Goal: Task Accomplishment & Management: Manage account settings

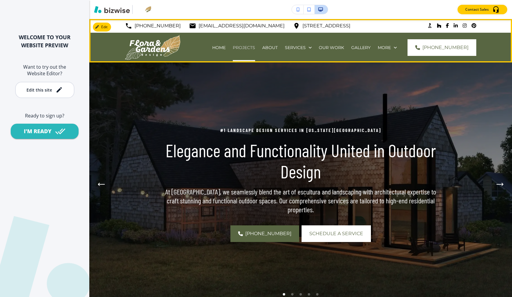
click at [241, 49] on p "Projects" at bounding box center [244, 48] width 22 height 6
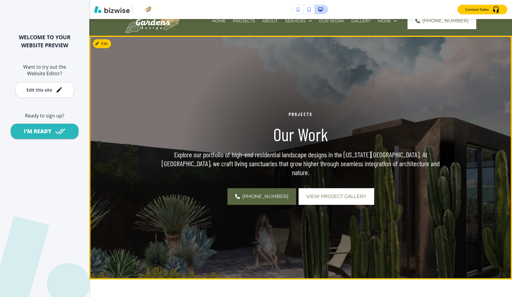
scroll to position [22, 0]
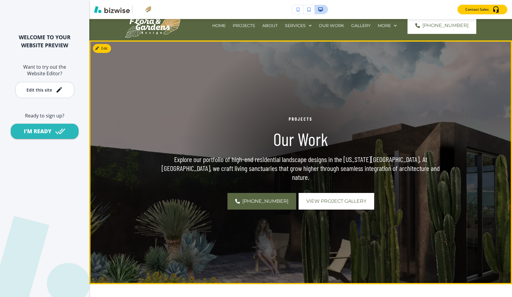
click at [320, 206] on div at bounding box center [300, 162] width 244 height 244
click at [321, 202] on button "View Project Gallery" at bounding box center [336, 201] width 76 height 17
click at [322, 199] on span "View Project Gallery" at bounding box center [336, 201] width 60 height 7
click at [100, 47] on div "Edit This Section PROJECTS Our Work Explore our portfolio of high-end residenti…" at bounding box center [300, 162] width 422 height 244
click at [99, 47] on icon "button" at bounding box center [98, 49] width 4 height 4
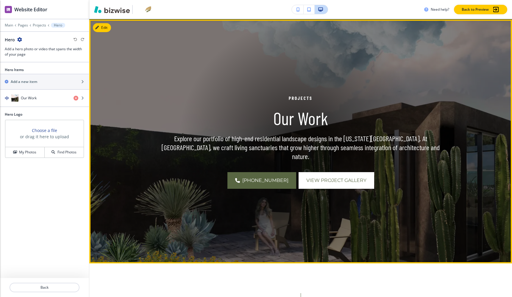
scroll to position [43, 0]
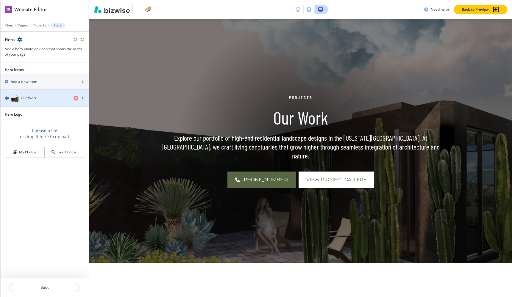
click at [42, 104] on div "button" at bounding box center [44, 104] width 89 height 5
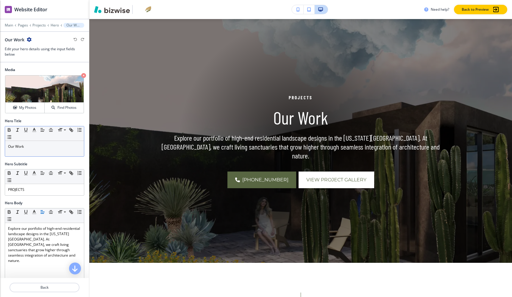
scroll to position [198, 0]
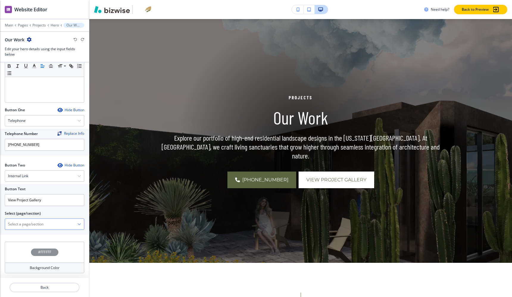
click at [45, 220] on \(page\/section\) "Manual Input" at bounding box center [41, 224] width 72 height 10
click at [74, 224] on \(page\/section\) "Manual Input" at bounding box center [41, 224] width 72 height 10
click at [79, 224] on icon "button" at bounding box center [79, 224] width 4 height 4
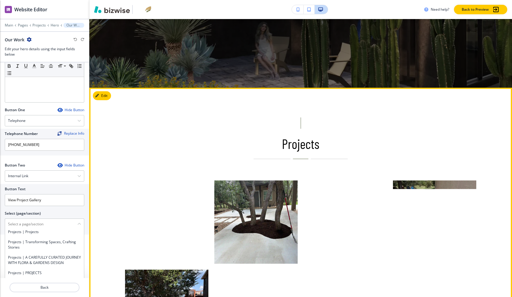
scroll to position [222, 0]
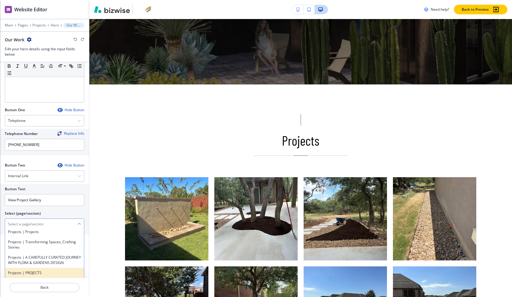
click at [46, 272] on h4 "Projects | PROJECTS" at bounding box center [44, 272] width 73 height 5
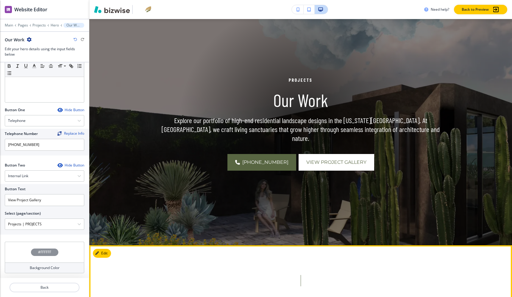
scroll to position [0, 0]
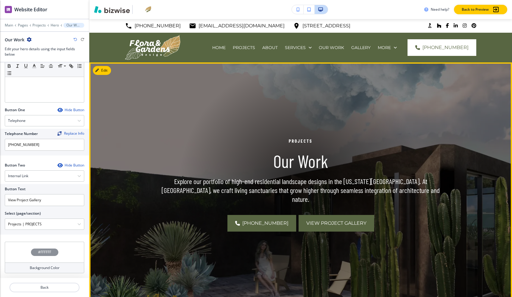
click at [323, 215] on button "View Project Gallery" at bounding box center [336, 223] width 76 height 17
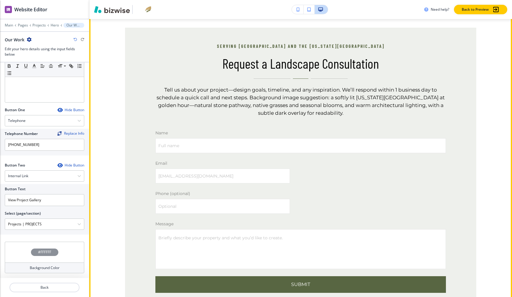
scroll to position [2533, 0]
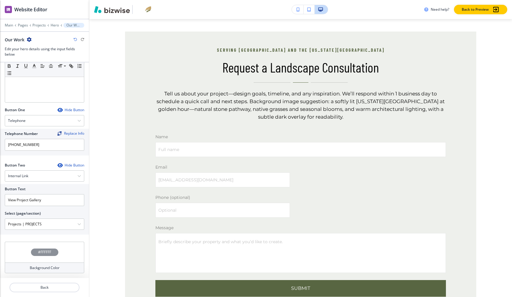
click at [69, 225] on \(page\/section\) "Projects | PROJECTS" at bounding box center [41, 224] width 72 height 10
click at [76, 225] on \(page\/section\) "Projects | PROJECTS" at bounding box center [41, 224] width 72 height 10
click at [80, 225] on icon "button" at bounding box center [79, 224] width 4 height 4
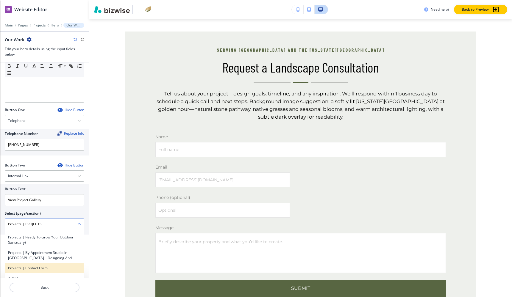
click at [57, 267] on h4 "Projects | Contact Form" at bounding box center [44, 268] width 73 height 5
type \(page\/section\) "Projects | Contact Form"
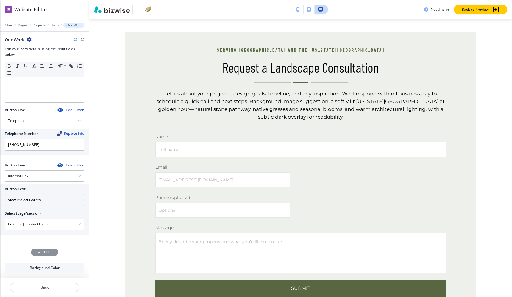
click at [52, 201] on input "View Project Gallery" at bounding box center [44, 200] width 79 height 12
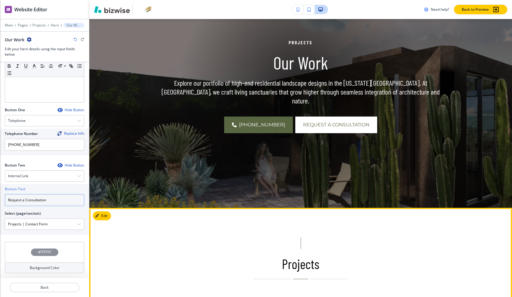
scroll to position [0, 0]
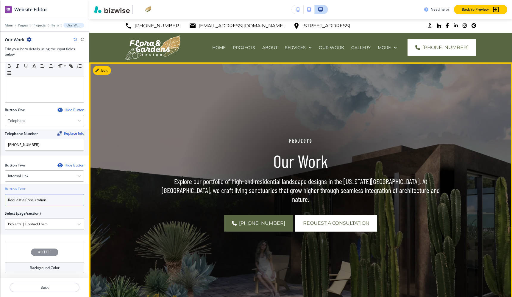
type input "Request a Consultation"
click at [248, 162] on h1 "Our Work" at bounding box center [300, 160] width 283 height 21
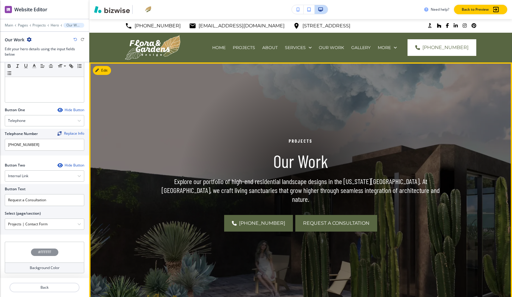
click at [310, 220] on span "Request a Consultation" at bounding box center [336, 223] width 66 height 7
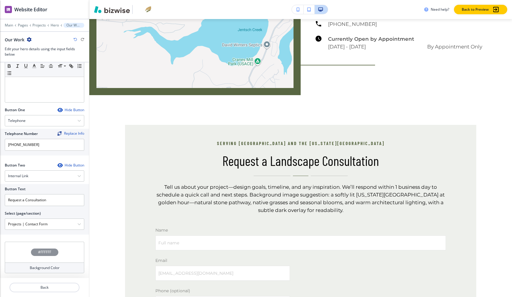
scroll to position [2468, 0]
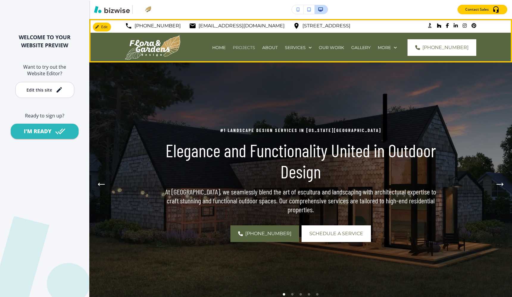
click at [239, 45] on p "Projects" at bounding box center [244, 48] width 22 height 6
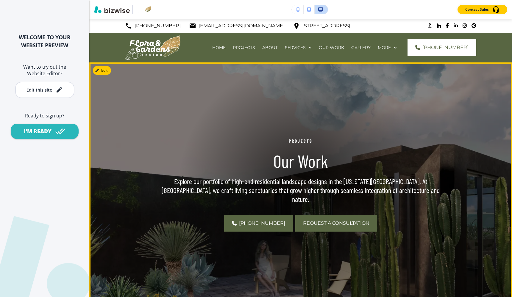
click at [347, 220] on span "Request a Consultation" at bounding box center [336, 223] width 66 height 7
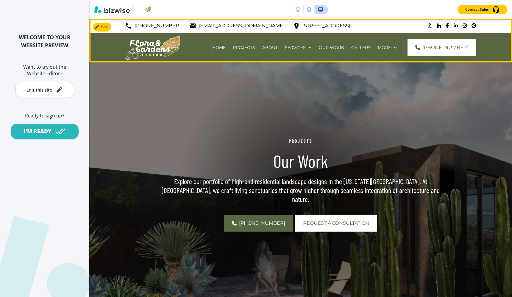
click at [147, 48] on img at bounding box center [152, 47] width 55 height 25
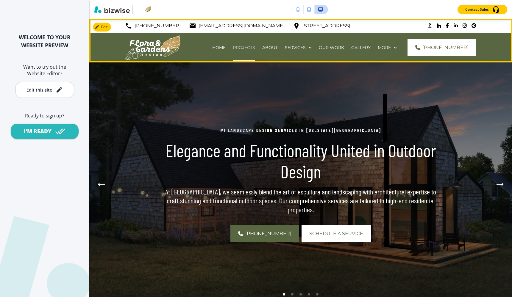
click at [243, 46] on p "Projects" at bounding box center [244, 48] width 22 height 6
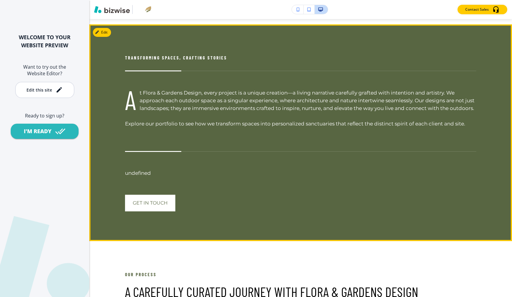
scroll to position [1194, 0]
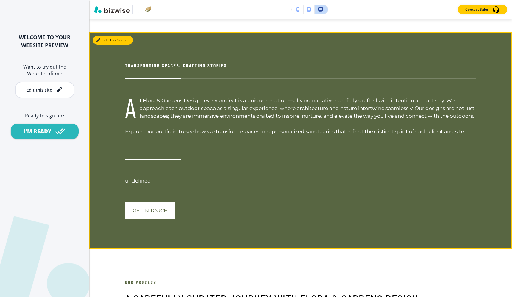
click at [103, 39] on button "Edit This Section" at bounding box center [113, 40] width 40 height 9
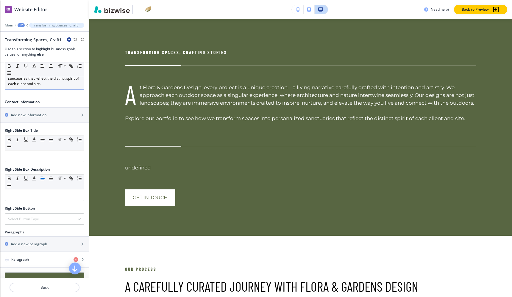
scroll to position [199, 0]
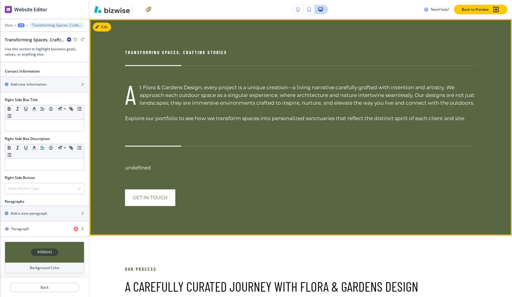
click at [131, 165] on h6 "undefined" at bounding box center [300, 159] width 351 height 26
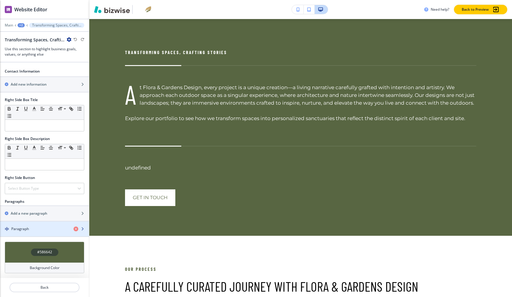
click at [34, 227] on div "Paragraph" at bounding box center [34, 228] width 69 height 5
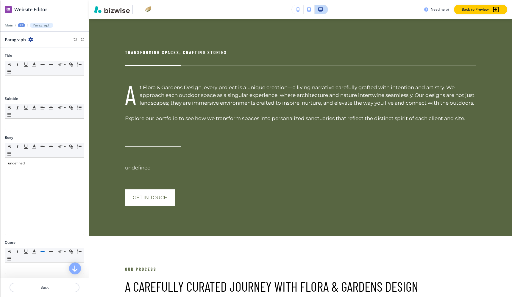
click at [29, 40] on icon "button" at bounding box center [30, 39] width 5 height 5
click at [48, 71] on p "Delete Paragraph" at bounding box center [47, 70] width 30 height 5
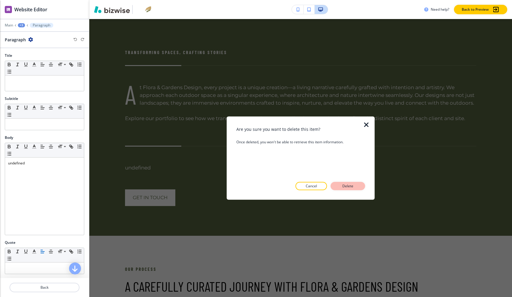
click at [342, 186] on p "Delete" at bounding box center [348, 185] width 14 height 5
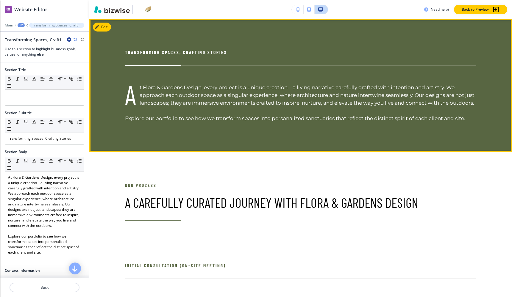
scroll to position [1183, 0]
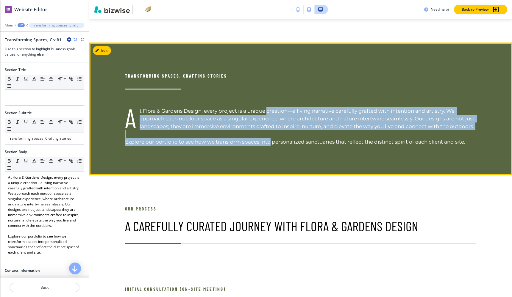
drag, startPoint x: 269, startPoint y: 142, endPoint x: 266, endPoint y: 111, distance: 31.7
click at [266, 111] on h6 "t Flora & Gardens Design, every project is a unique creation—a living narrative…" at bounding box center [300, 126] width 351 height 39
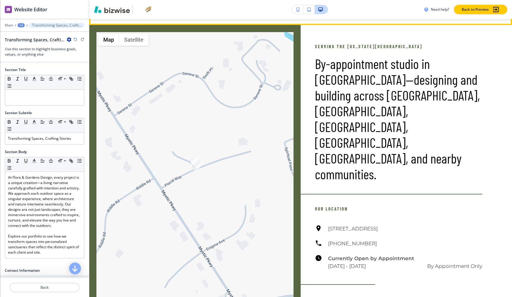
scroll to position [2136, 0]
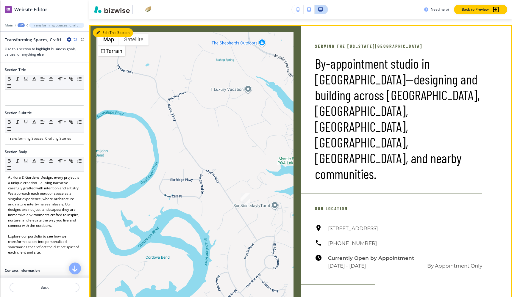
click at [103, 31] on button "Edit This Section" at bounding box center [113, 32] width 40 height 9
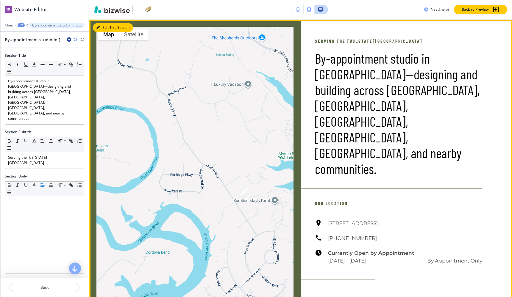
scroll to position [2142, 0]
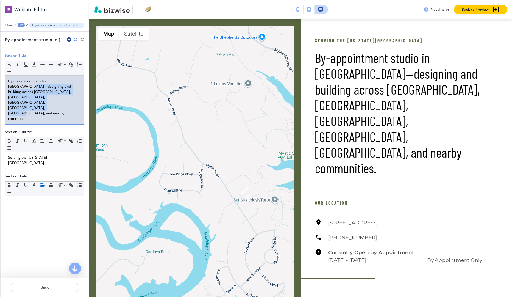
drag, startPoint x: 74, startPoint y: 83, endPoint x: 70, endPoint y: 104, distance: 22.1
click at [70, 104] on p "By-appointment studio in [GEOGRAPHIC_DATA]—designing and building across [GEOGR…" at bounding box center [44, 100] width 73 height 43
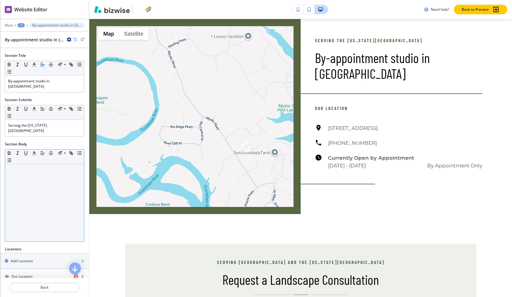
click at [36, 157] on div "Small Normal Large Huge" at bounding box center [44, 157] width 79 height 15
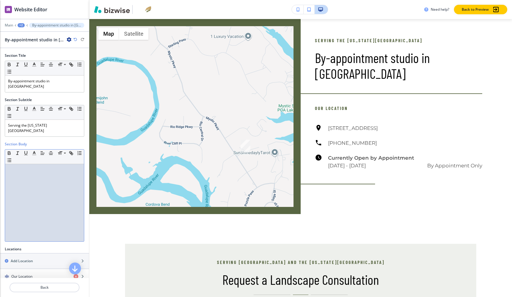
click at [36, 166] on div at bounding box center [44, 202] width 79 height 77
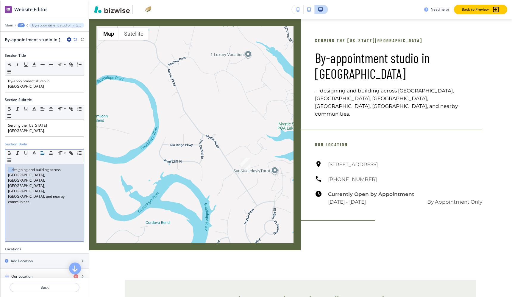
drag, startPoint x: 14, startPoint y: 164, endPoint x: 7, endPoint y: 164, distance: 6.5
click at [7, 164] on div "—designing and building across [GEOGRAPHIC_DATA], [GEOGRAPHIC_DATA], [GEOGRAPHI…" at bounding box center [44, 202] width 79 height 77
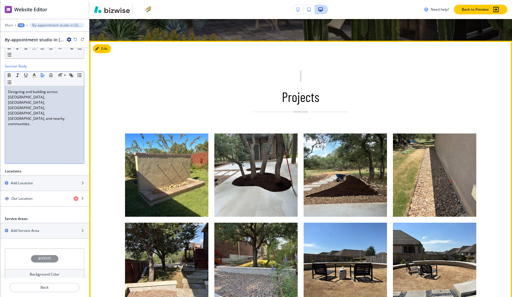
scroll to position [264, 0]
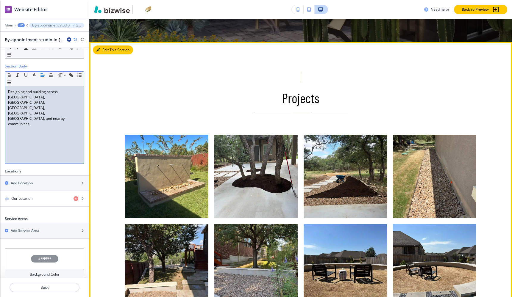
click at [102, 53] on button "Edit This Section" at bounding box center [113, 50] width 40 height 9
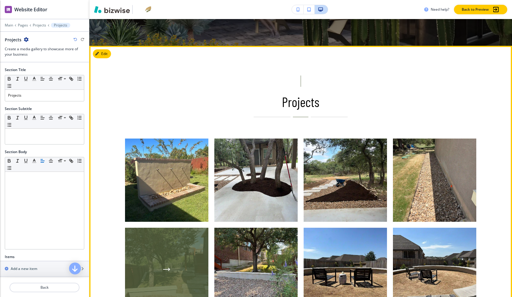
scroll to position [222, 0]
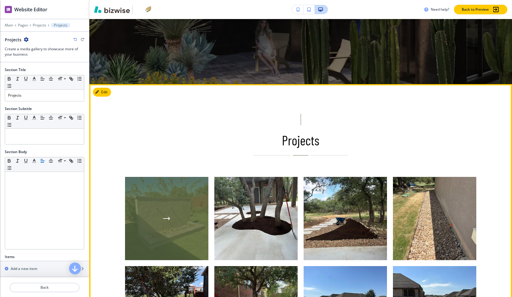
click at [174, 219] on div "button" at bounding box center [166, 218] width 83 height 83
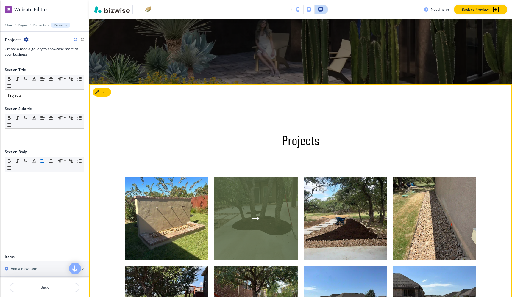
click at [258, 202] on div "button" at bounding box center [255, 218] width 83 height 83
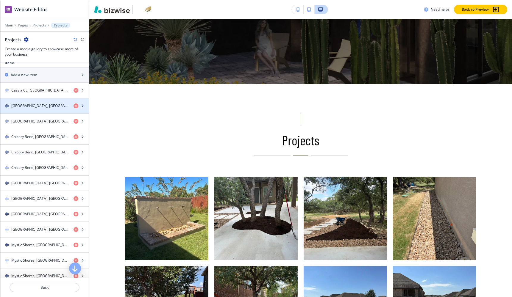
scroll to position [194, 0]
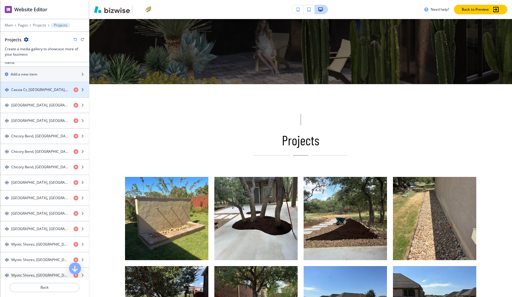
click at [42, 89] on h4 "Cassia Ct, [GEOGRAPHIC_DATA], [GEOGRAPHIC_DATA]" at bounding box center [39, 89] width 57 height 5
click at [43, 89] on h4 "Cassia Ct, [GEOGRAPHIC_DATA], [GEOGRAPHIC_DATA]" at bounding box center [39, 89] width 57 height 5
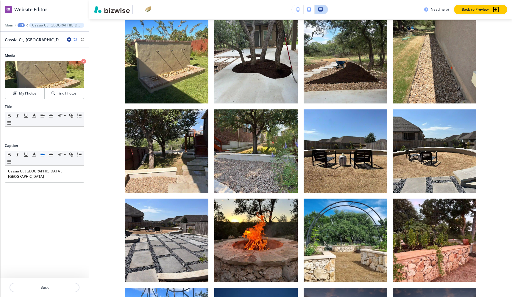
scroll to position [380, 0]
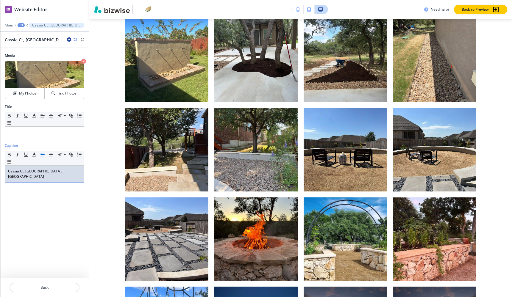
click at [59, 171] on p "Cassia Ct, [GEOGRAPHIC_DATA], [GEOGRAPHIC_DATA]" at bounding box center [44, 174] width 73 height 11
copy p "Cassia Ct, [GEOGRAPHIC_DATA], [GEOGRAPHIC_DATA]"
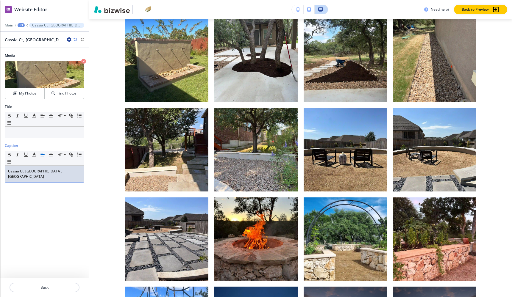
click at [53, 134] on p at bounding box center [44, 132] width 73 height 5
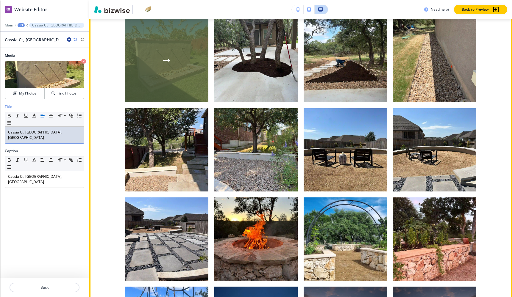
scroll to position [298, 0]
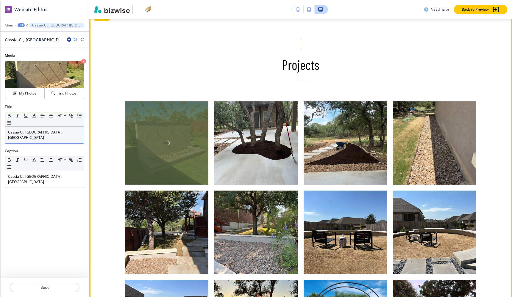
click at [149, 127] on div "button" at bounding box center [166, 142] width 83 height 83
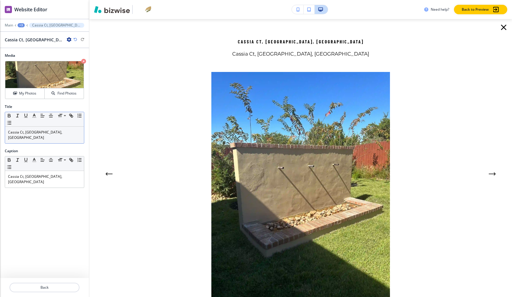
click at [61, 130] on p "Cassia Ct, [GEOGRAPHIC_DATA], [GEOGRAPHIC_DATA]" at bounding box center [44, 135] width 73 height 11
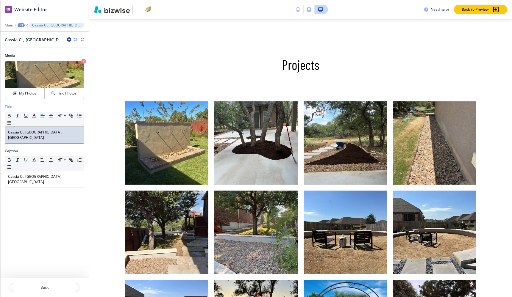
click at [61, 130] on p "Cassia Ct, [GEOGRAPHIC_DATA], [GEOGRAPHIC_DATA]" at bounding box center [44, 135] width 73 height 11
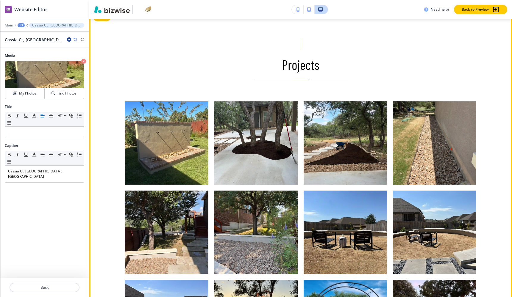
click at [213, 57] on div "Projects" at bounding box center [300, 59] width 351 height 42
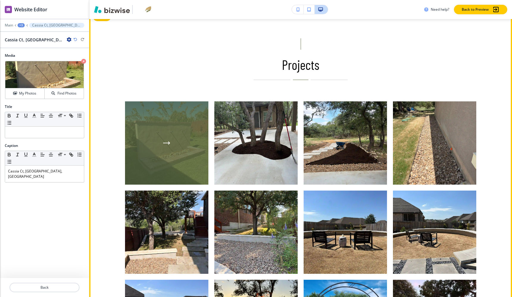
click at [178, 131] on div "button" at bounding box center [166, 142] width 83 height 83
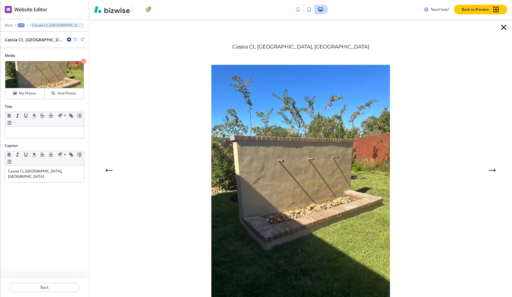
click at [153, 47] on h6 "Cassia Ct, [GEOGRAPHIC_DATA], [GEOGRAPHIC_DATA]" at bounding box center [300, 47] width 351 height 8
click at [504, 27] on icon "button" at bounding box center [503, 28] width 10 height 10
